Goal: Understand process/instructions: Learn about a topic

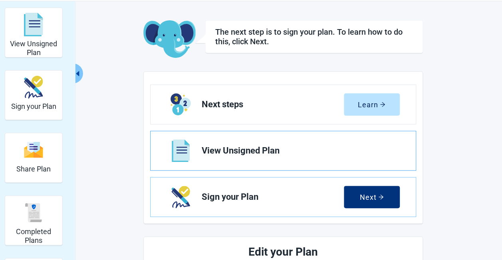
scroll to position [40, 0]
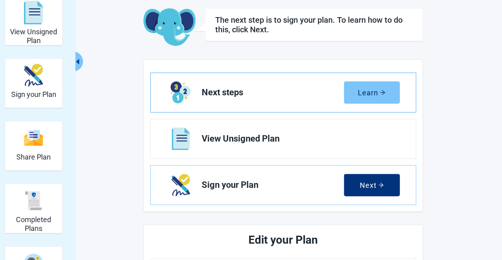
click at [381, 94] on icon "arrow-right" at bounding box center [382, 93] width 6 height 6
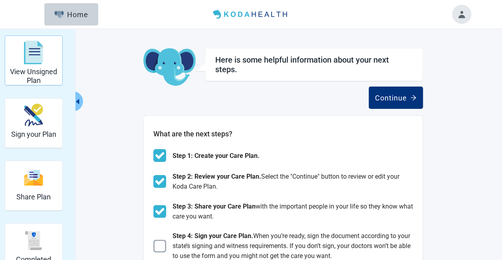
click at [27, 54] on img "View Unsigned Plan" at bounding box center [33, 53] width 19 height 24
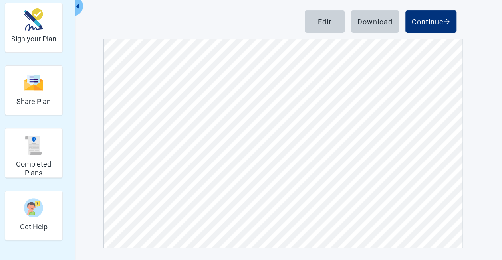
scroll to position [2953, 0]
click at [444, 20] on icon "arrow-right" at bounding box center [446, 21] width 6 height 6
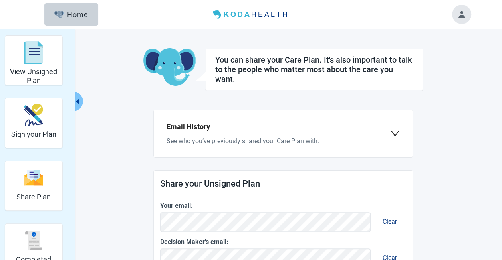
click at [394, 134] on icon "down" at bounding box center [395, 134] width 10 height 10
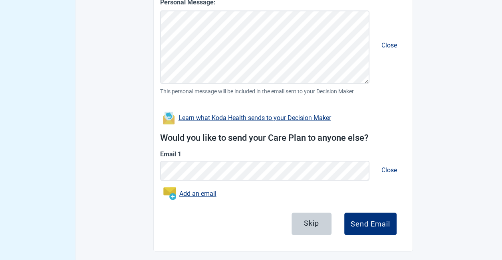
scroll to position [353, 0]
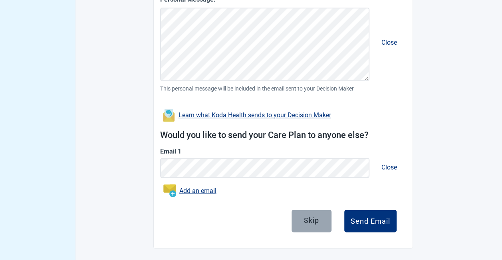
click at [313, 219] on div "Skip" at bounding box center [311, 221] width 15 height 8
